Goal: Task Accomplishment & Management: Use online tool/utility

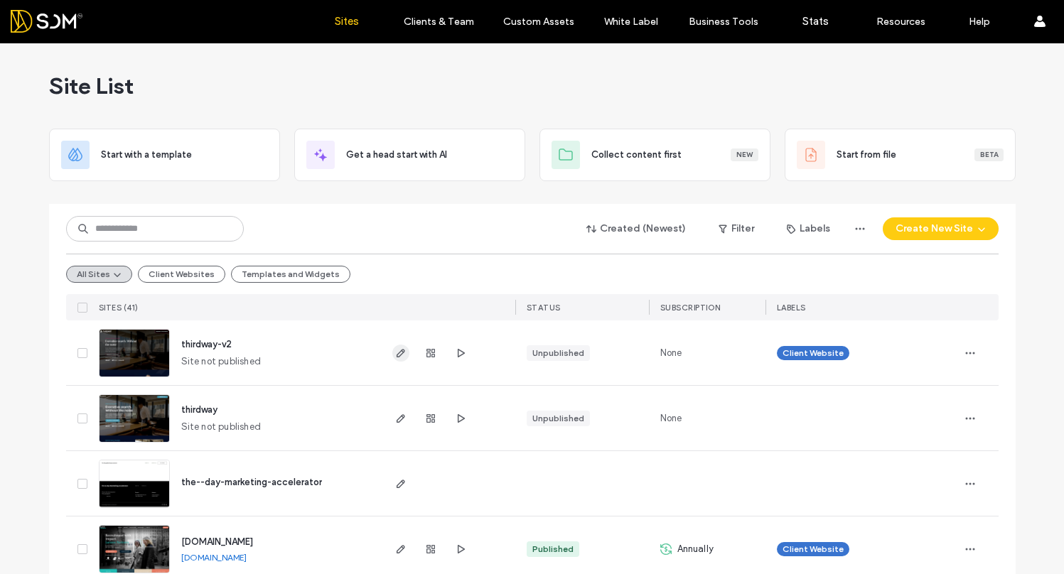
click at [400, 351] on icon "button" at bounding box center [400, 353] width 11 height 11
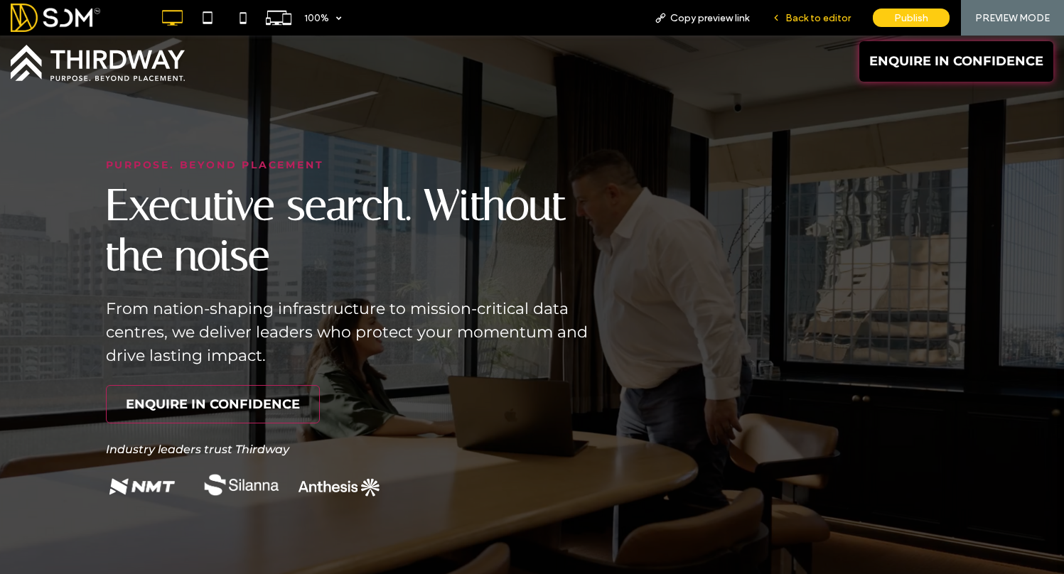
click at [827, 18] on span "Back to editor" at bounding box center [818, 18] width 65 height 12
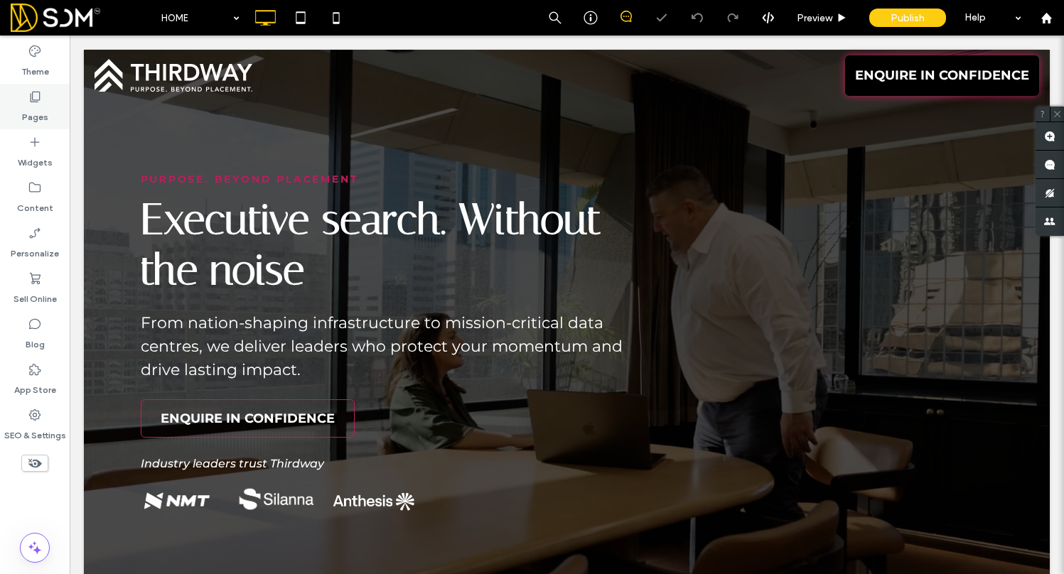
click at [36, 100] on use at bounding box center [36, 97] width 10 height 11
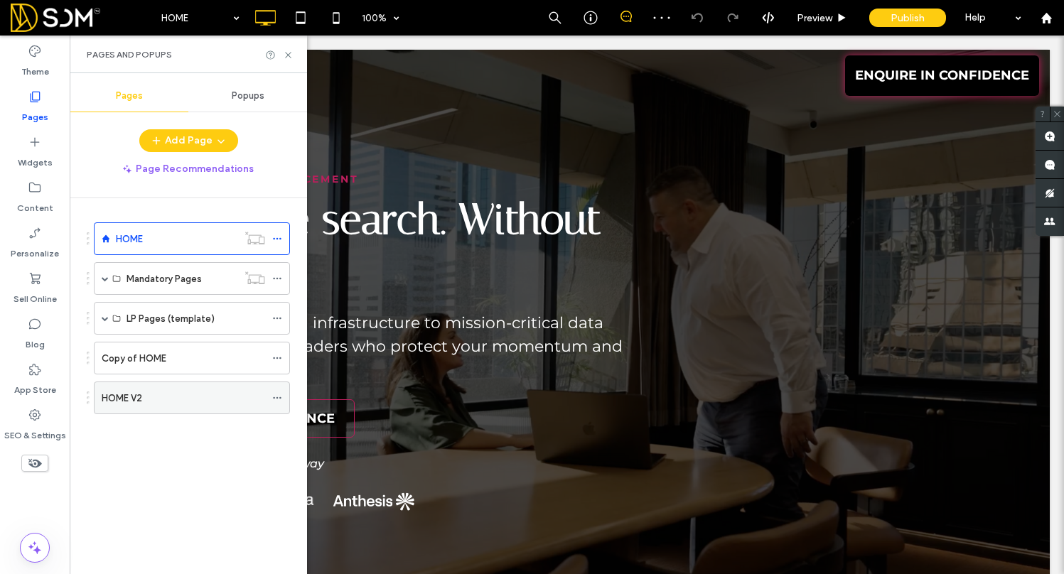
click at [128, 391] on label "HOME V2" at bounding box center [122, 398] width 41 height 25
click at [289, 53] on use at bounding box center [288, 55] width 6 height 6
